Goal: Task Accomplishment & Management: Use online tool/utility

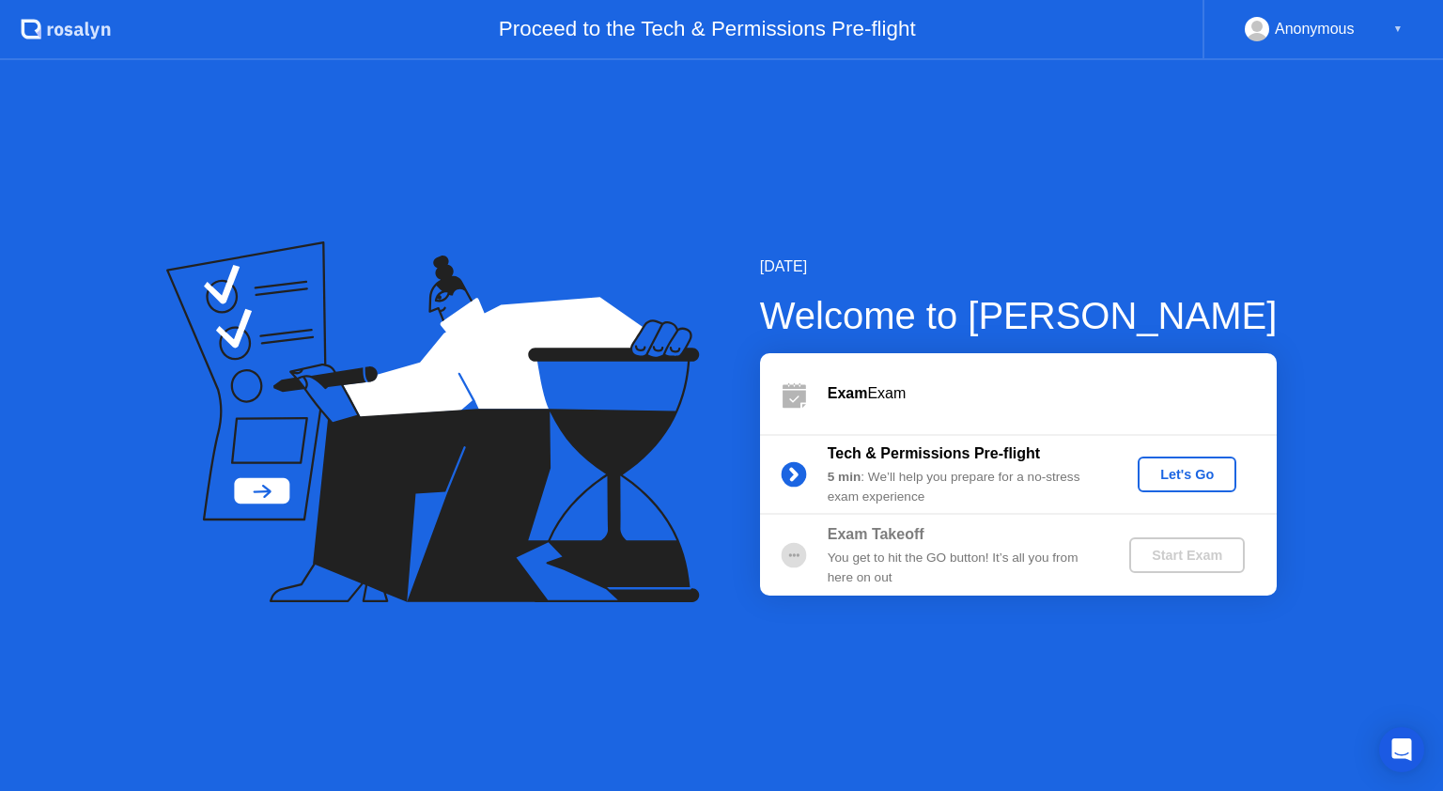
click at [1187, 478] on div "Let's Go" at bounding box center [1187, 474] width 84 height 15
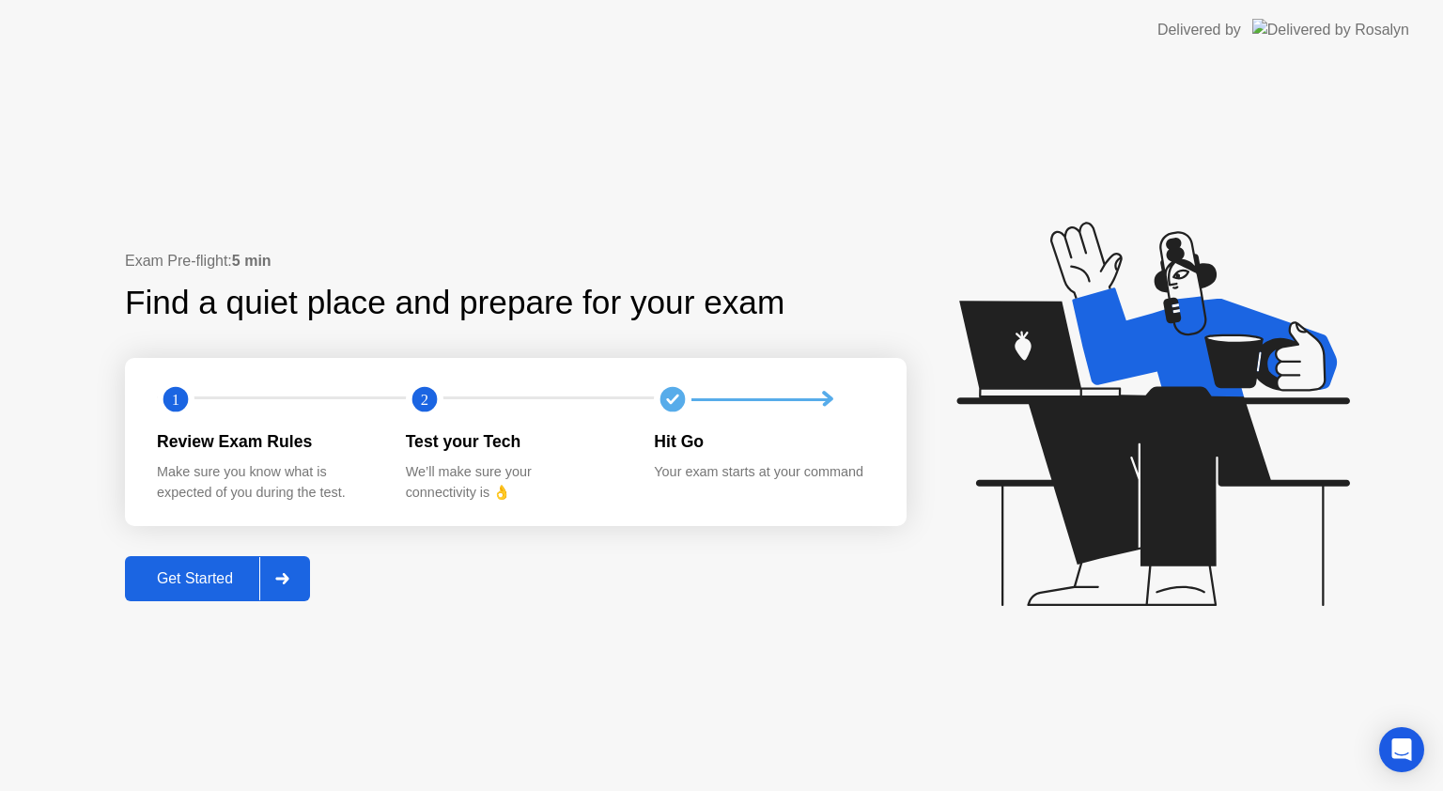
click at [164, 579] on div "Get Started" at bounding box center [195, 578] width 129 height 17
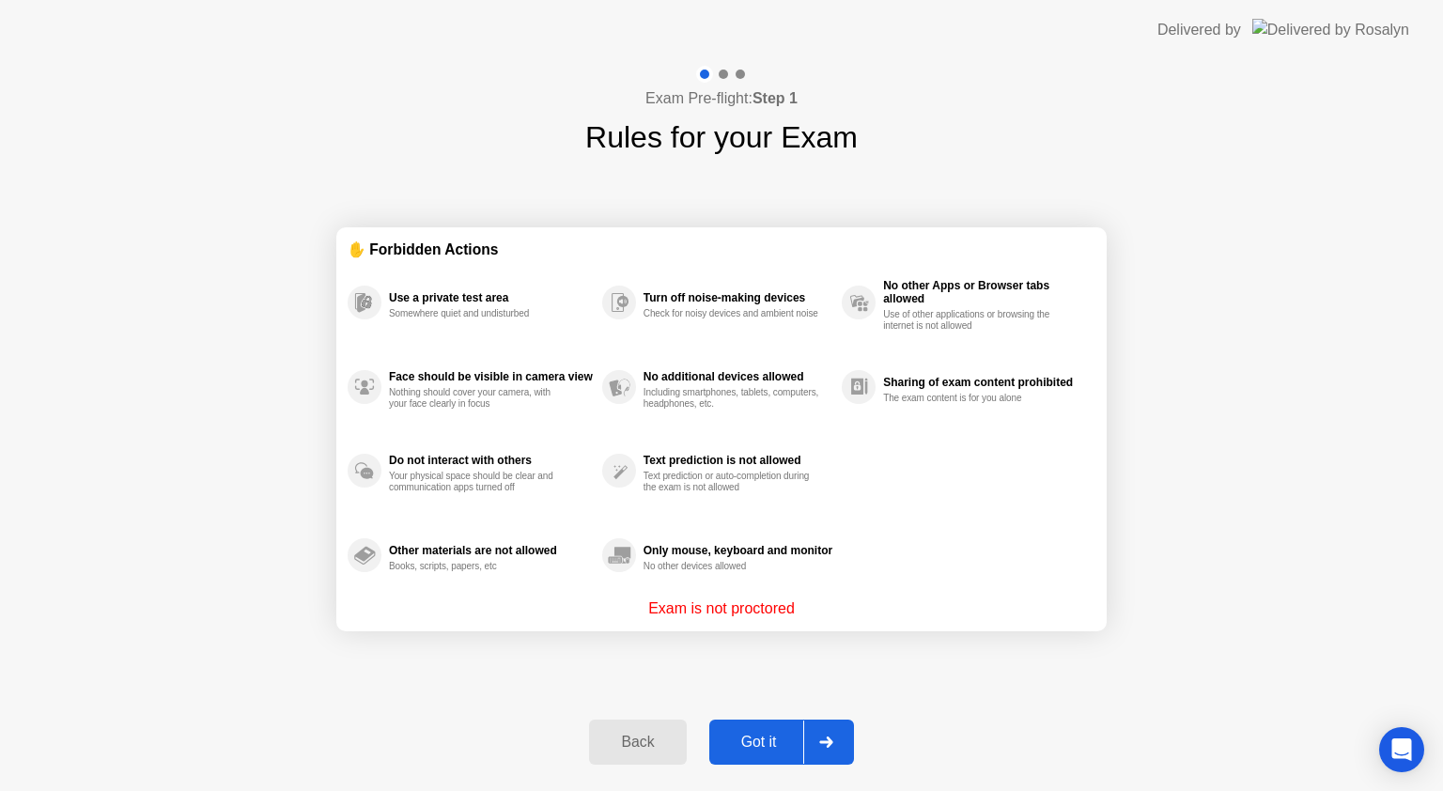
click at [740, 736] on div "Got it" at bounding box center [759, 742] width 88 height 17
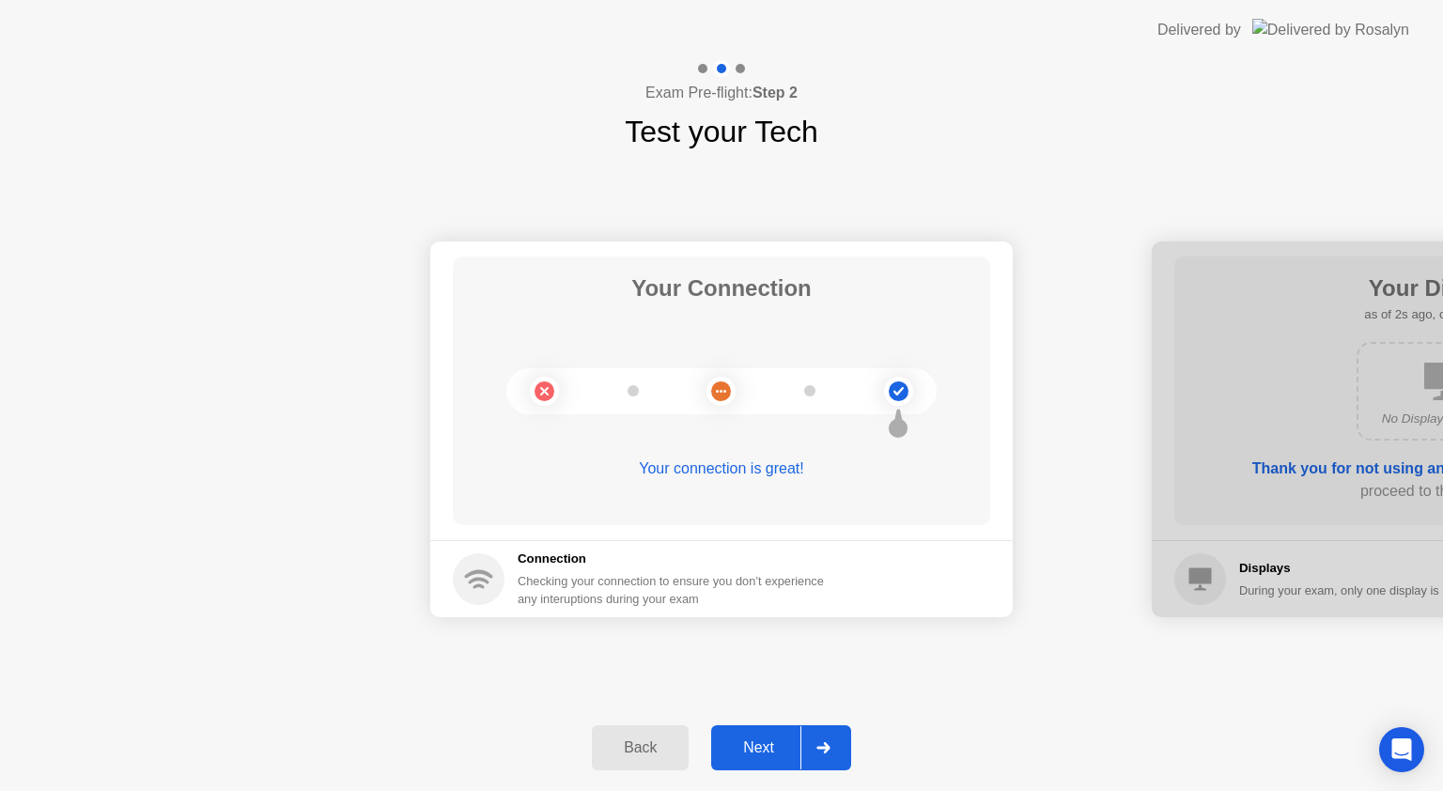
click at [771, 748] on div "Next" at bounding box center [759, 747] width 84 height 17
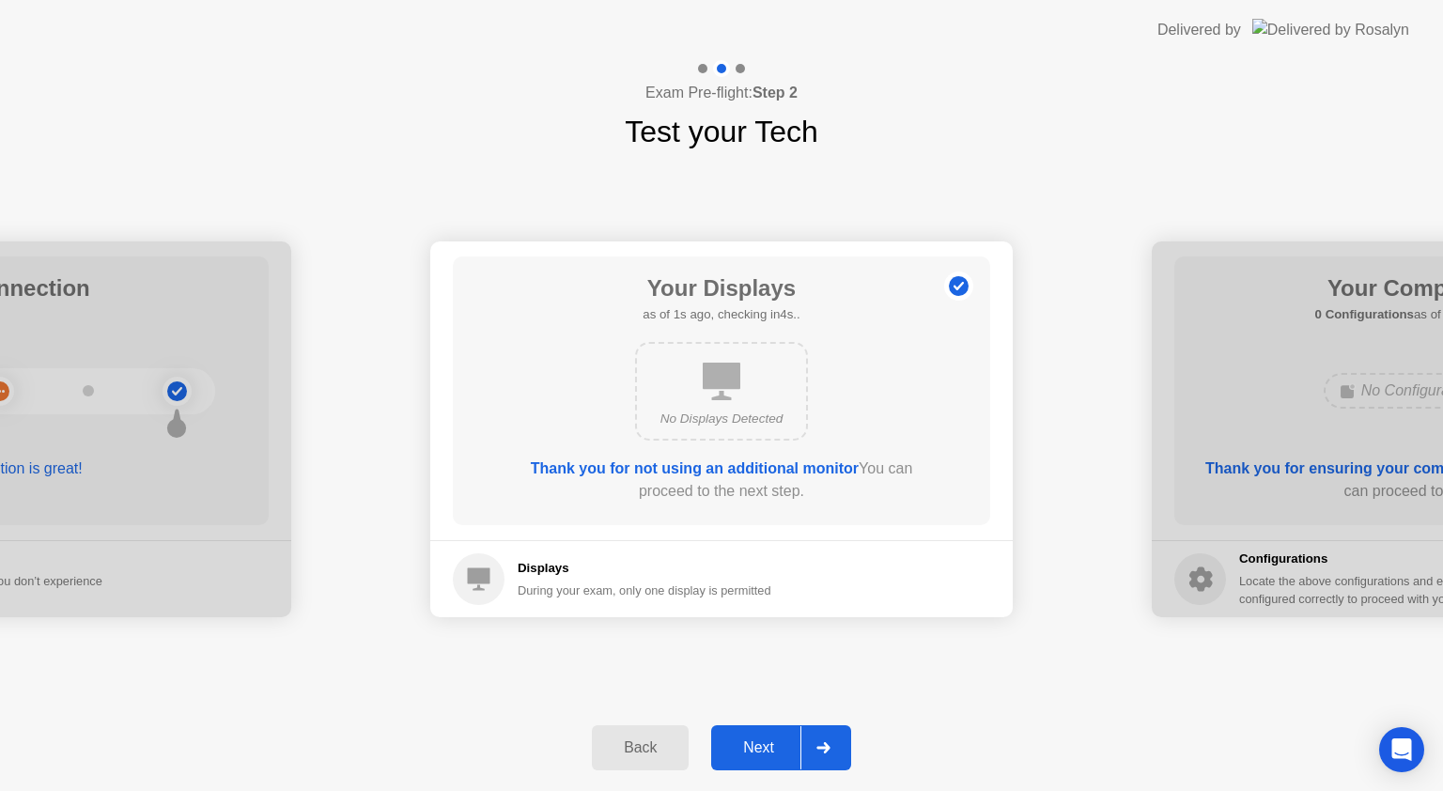
click at [782, 744] on div "Next" at bounding box center [759, 747] width 84 height 17
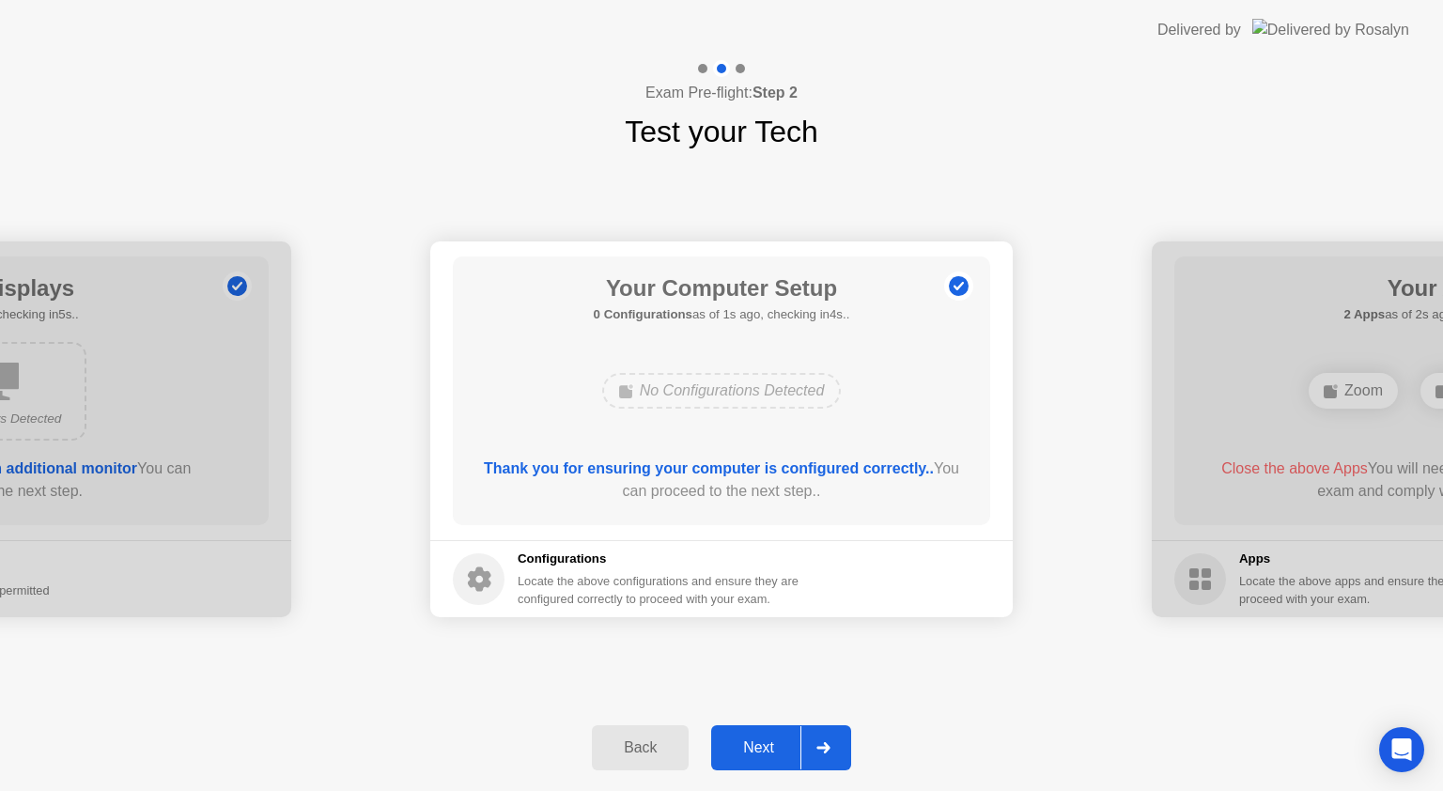
click at [763, 739] on div "Next" at bounding box center [759, 747] width 84 height 17
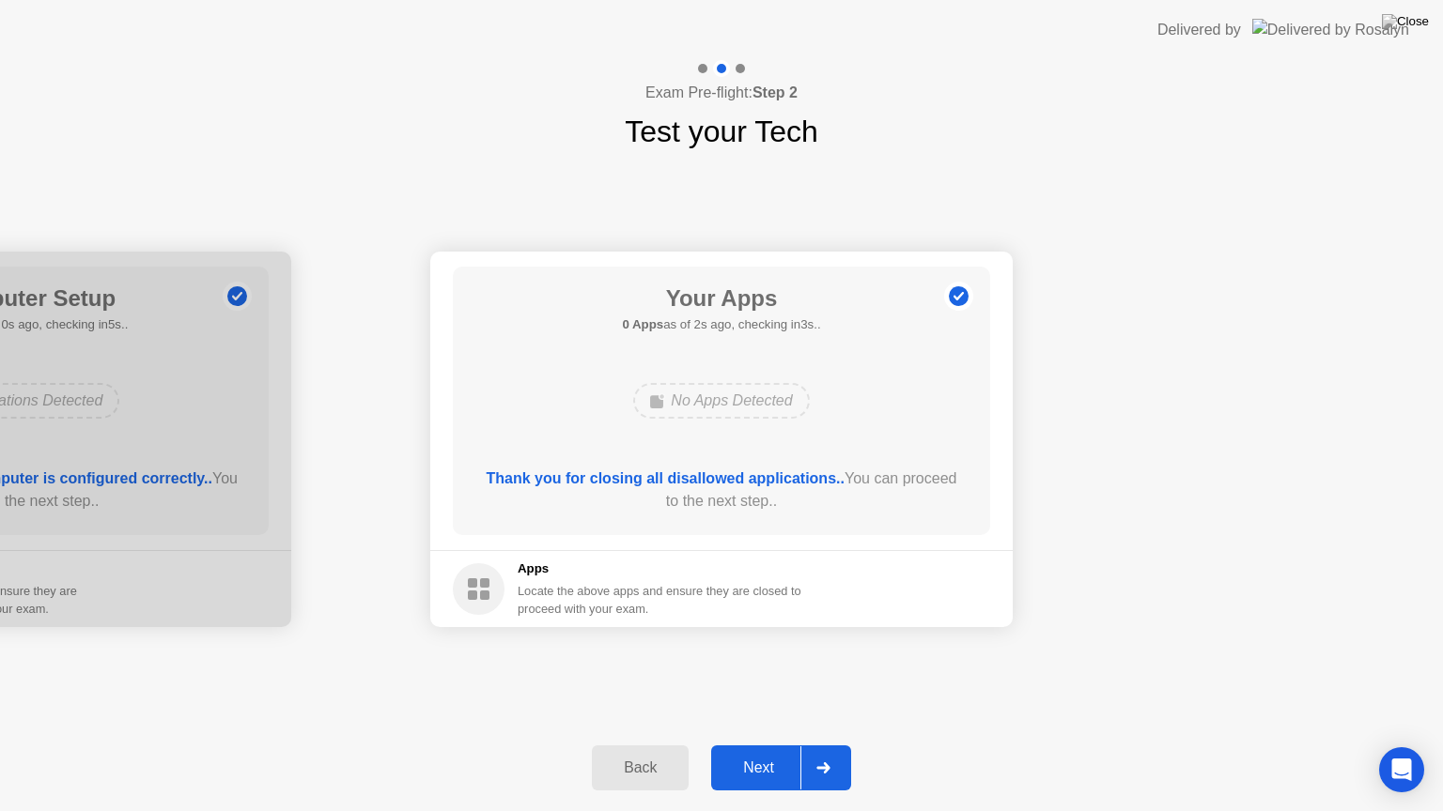
click at [758, 766] on div "Next" at bounding box center [759, 768] width 84 height 17
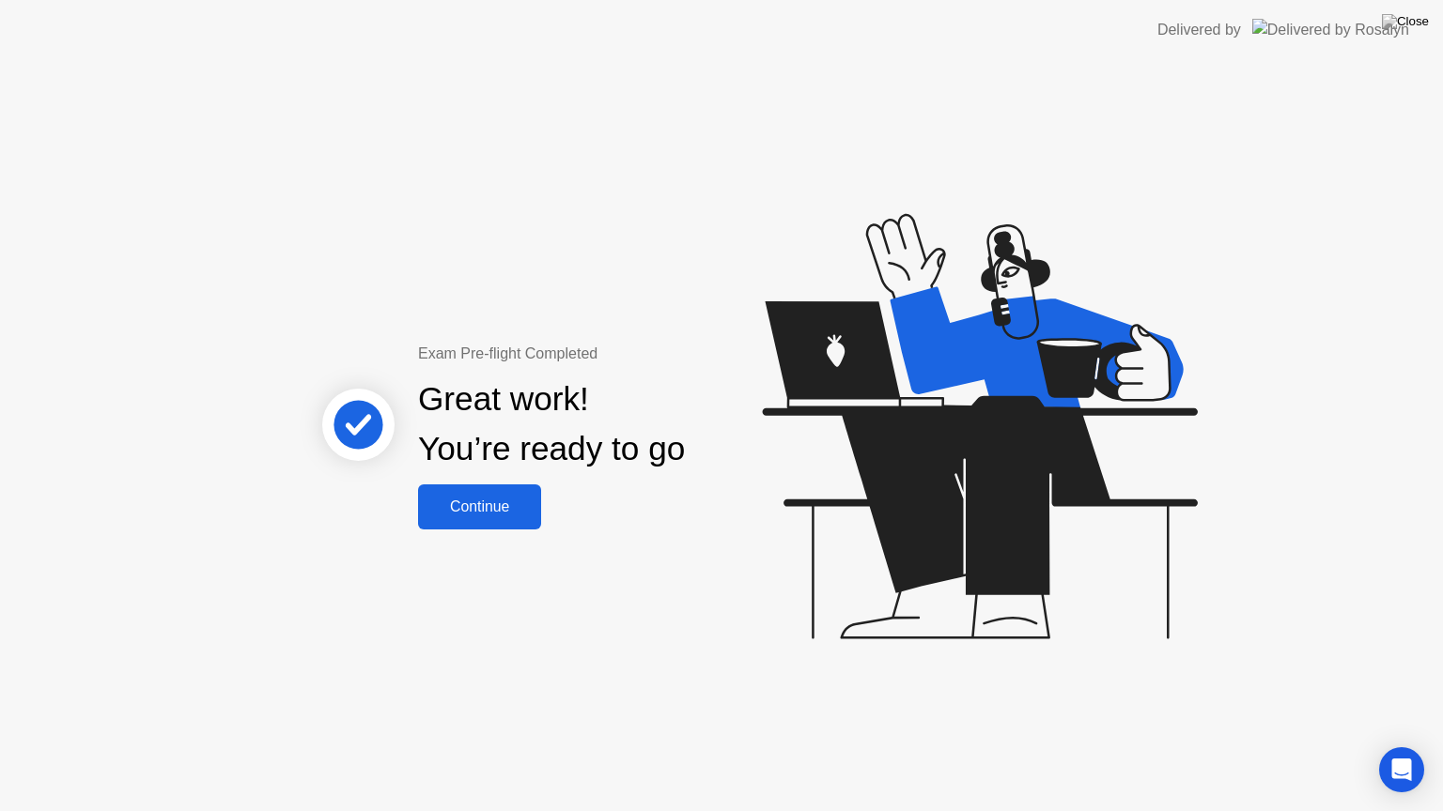
click at [501, 516] on div "Continue" at bounding box center [480, 507] width 112 height 17
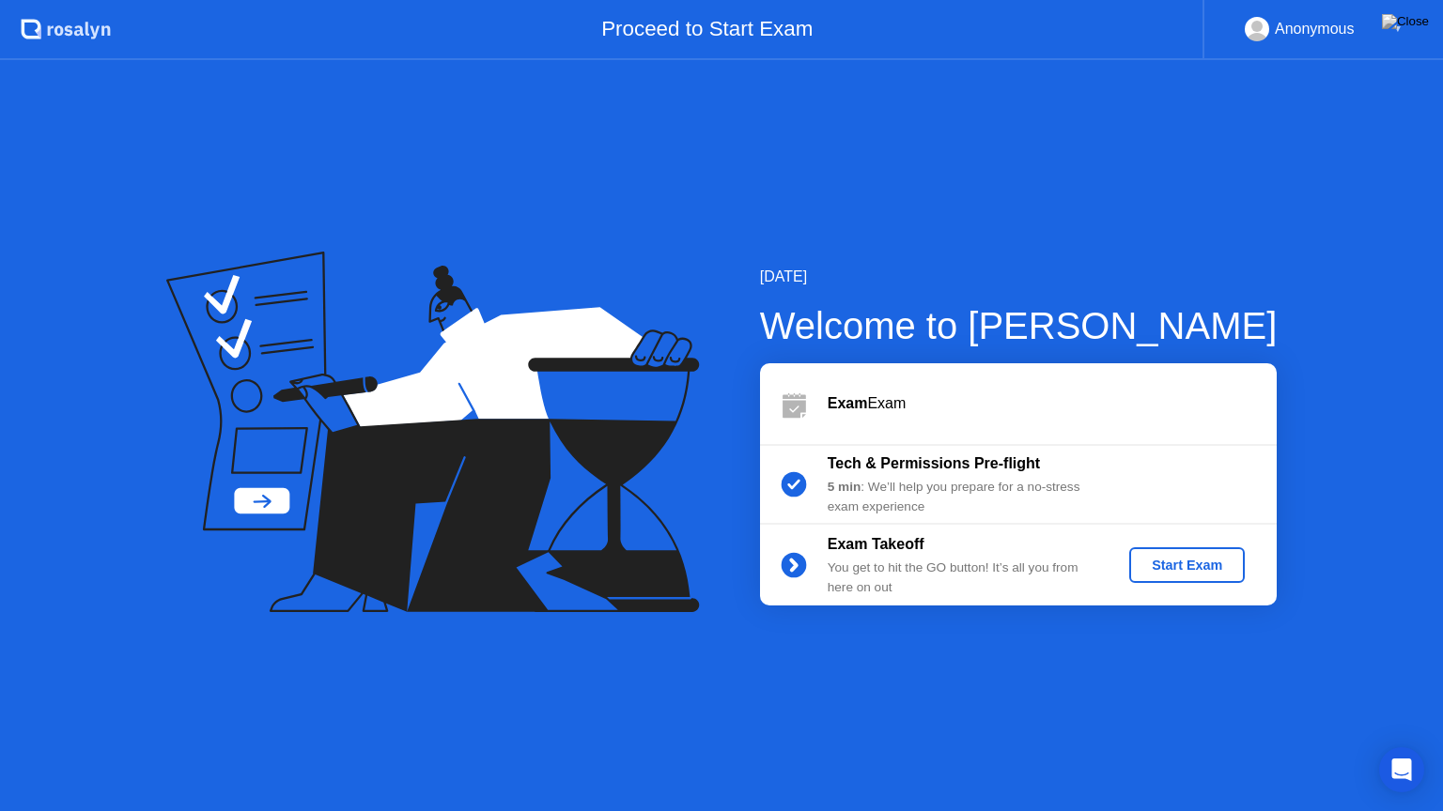
click at [1204, 558] on div "Start Exam" at bounding box center [1186, 565] width 100 height 15
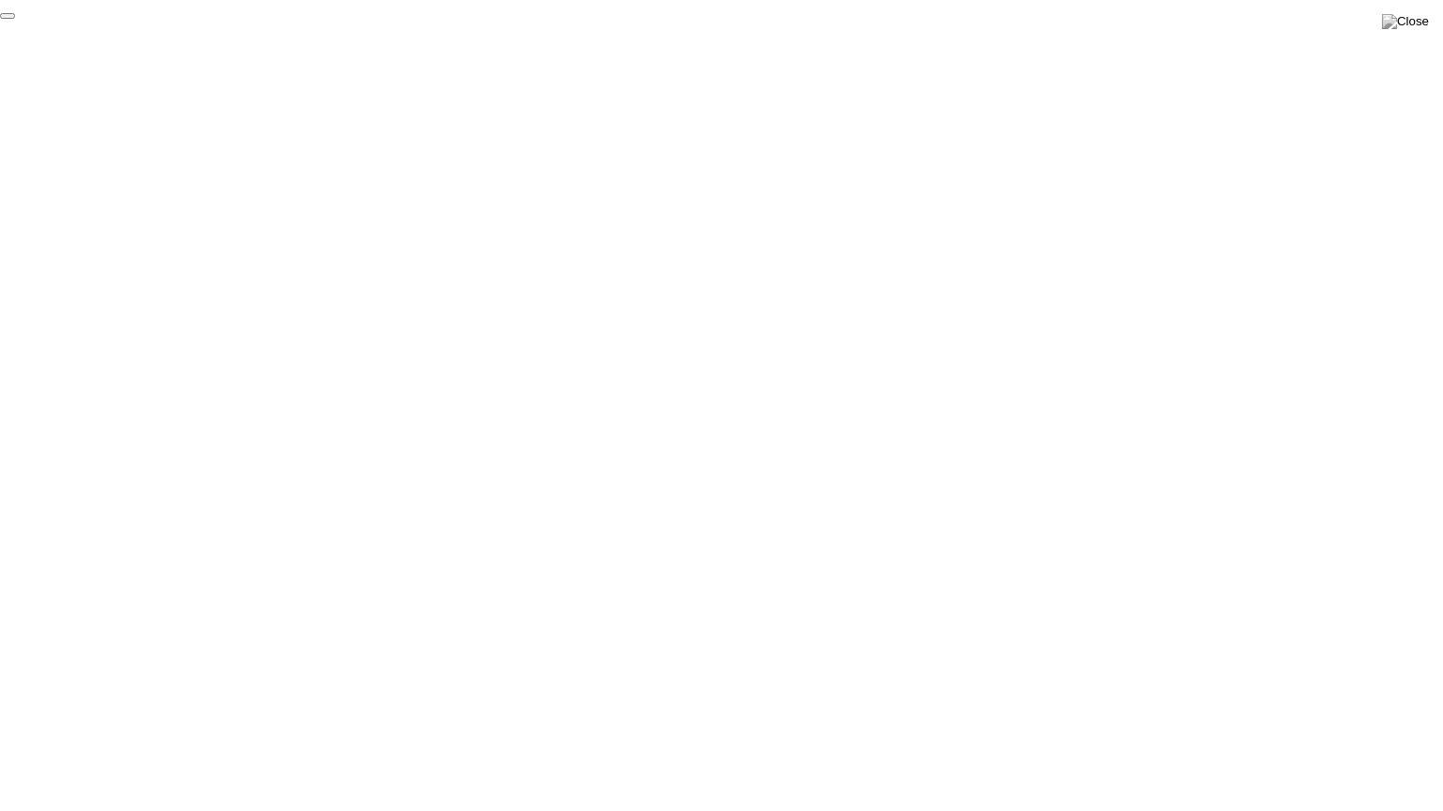
click div "End Proctoring Session"
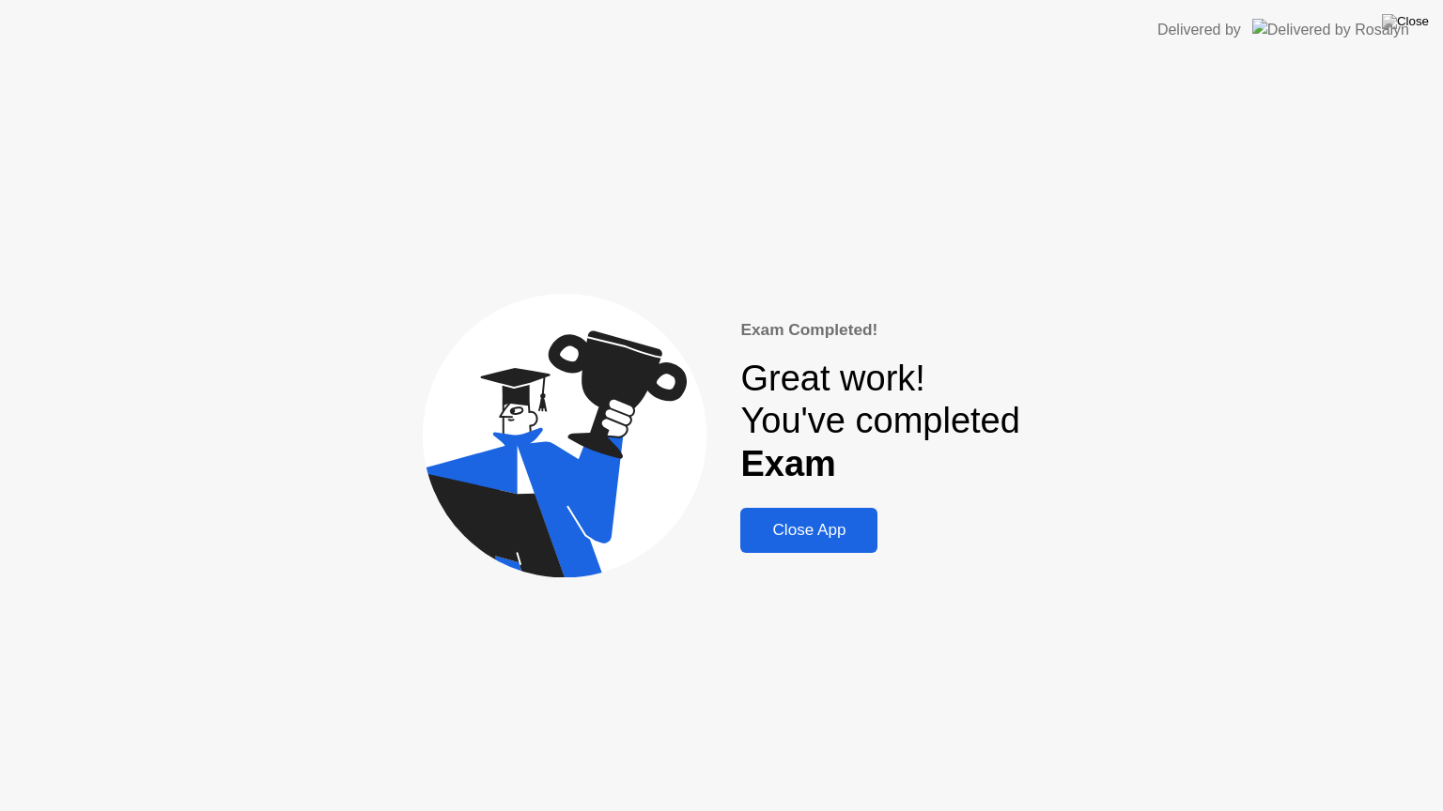
click at [855, 533] on div "Close App" at bounding box center [809, 530] width 126 height 19
